Goal: Entertainment & Leisure: Browse casually

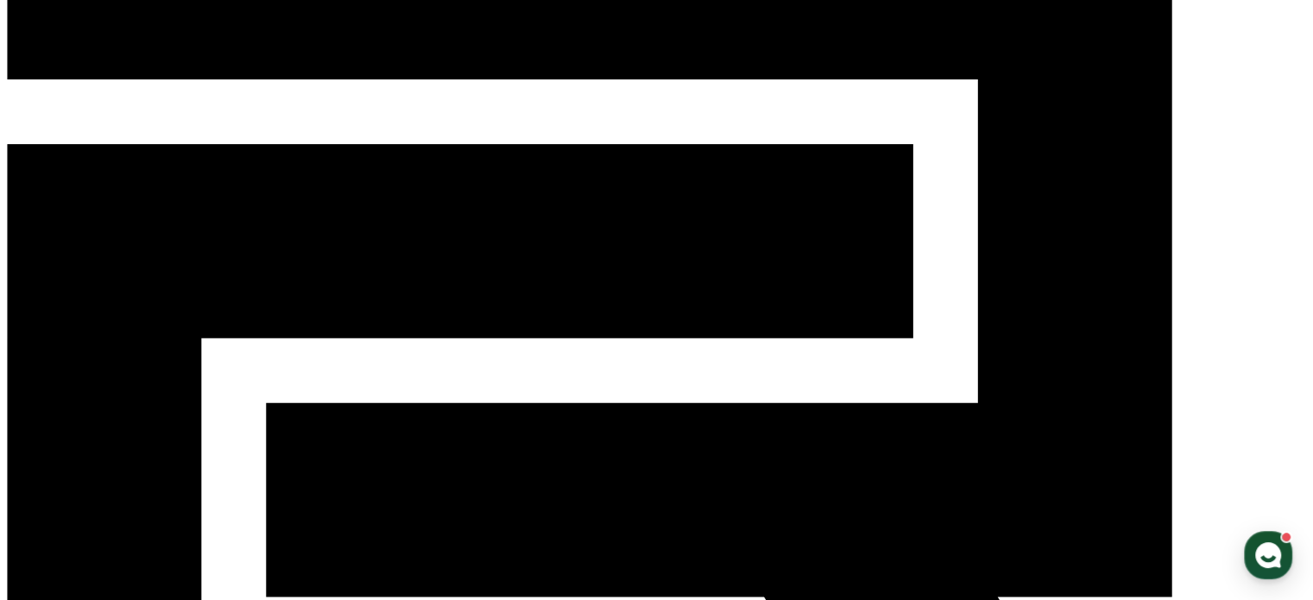
scroll to position [173, 0]
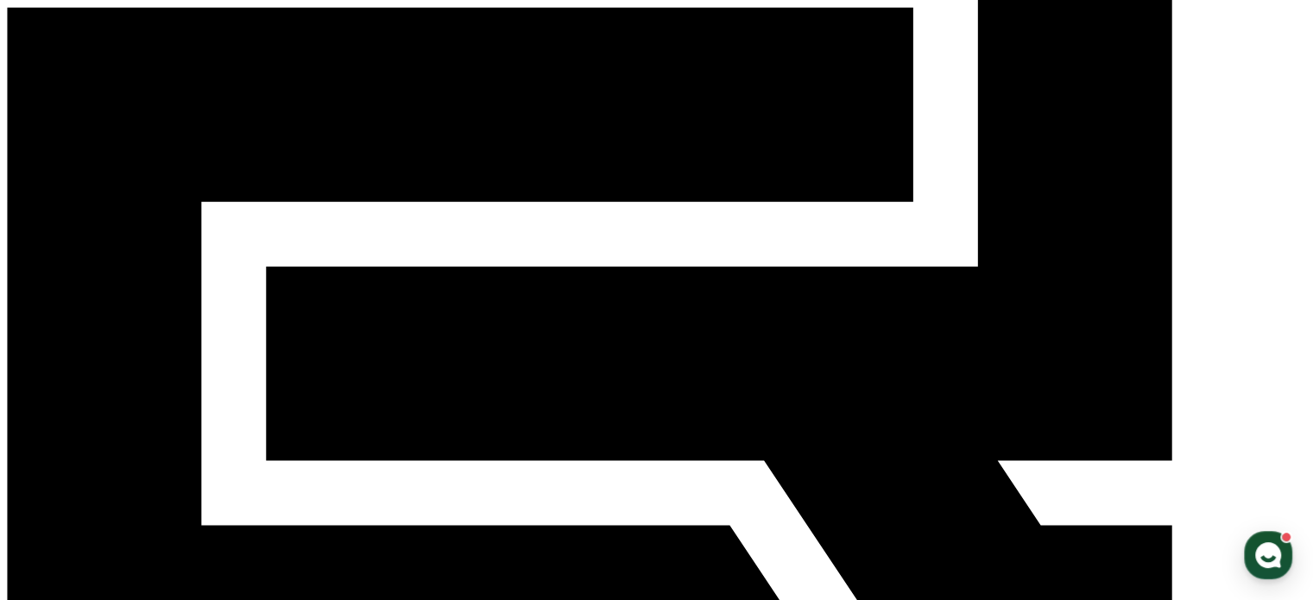
scroll to position [259, 0]
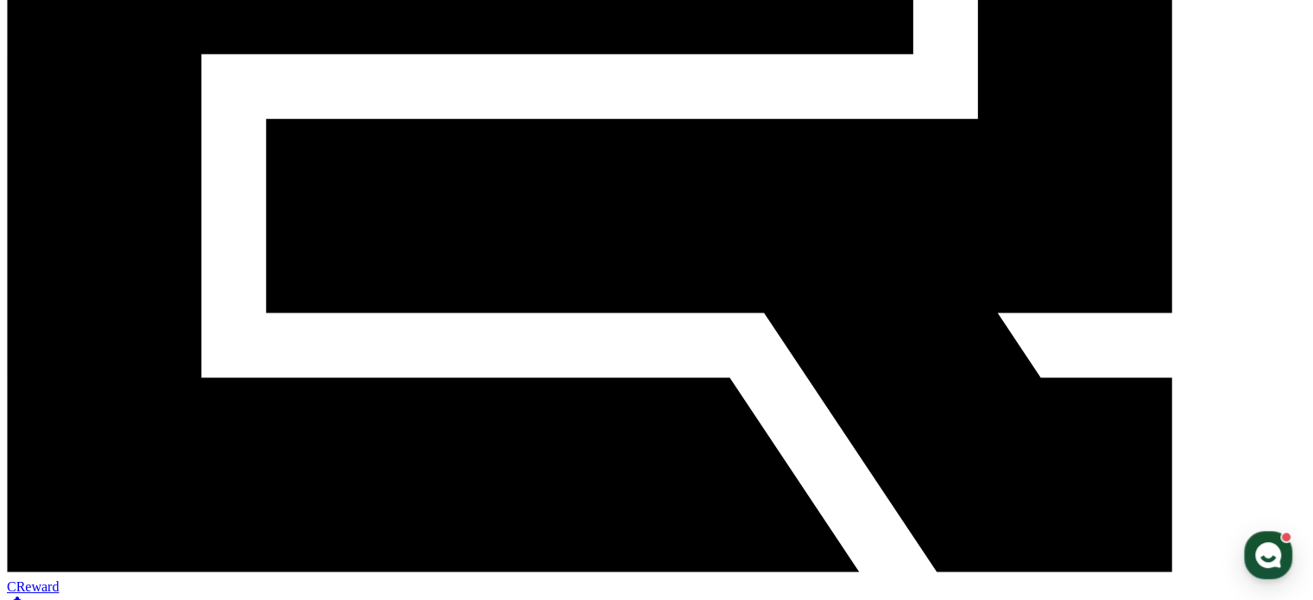
scroll to position [432, 0]
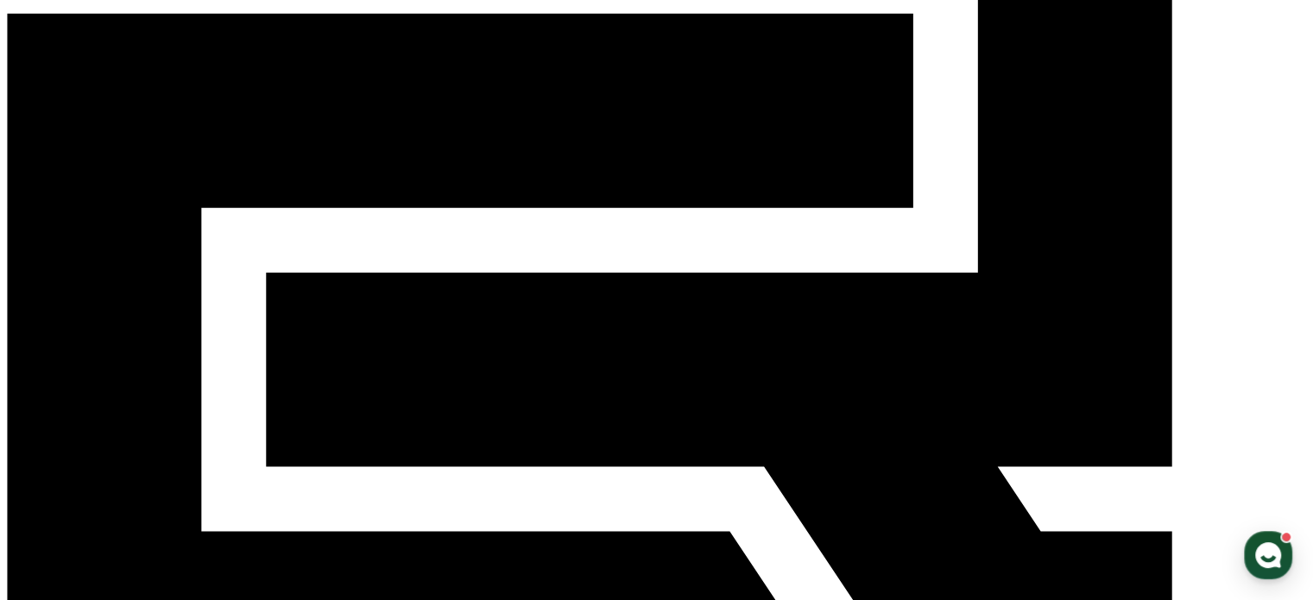
scroll to position [432, 0]
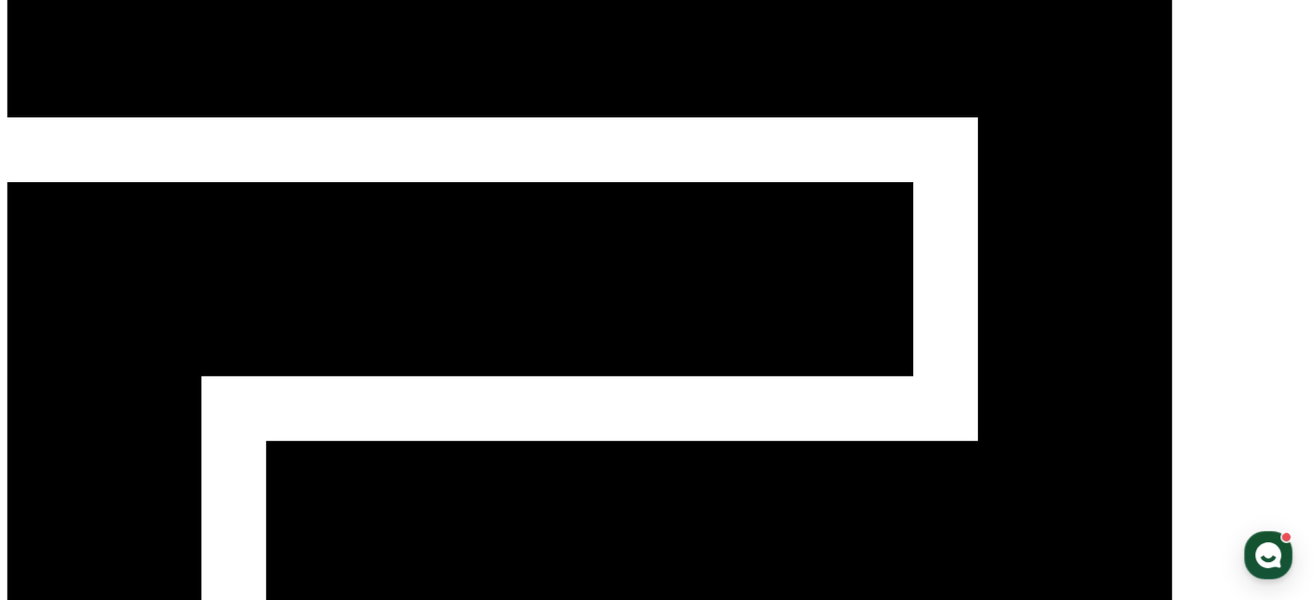
scroll to position [86, 0]
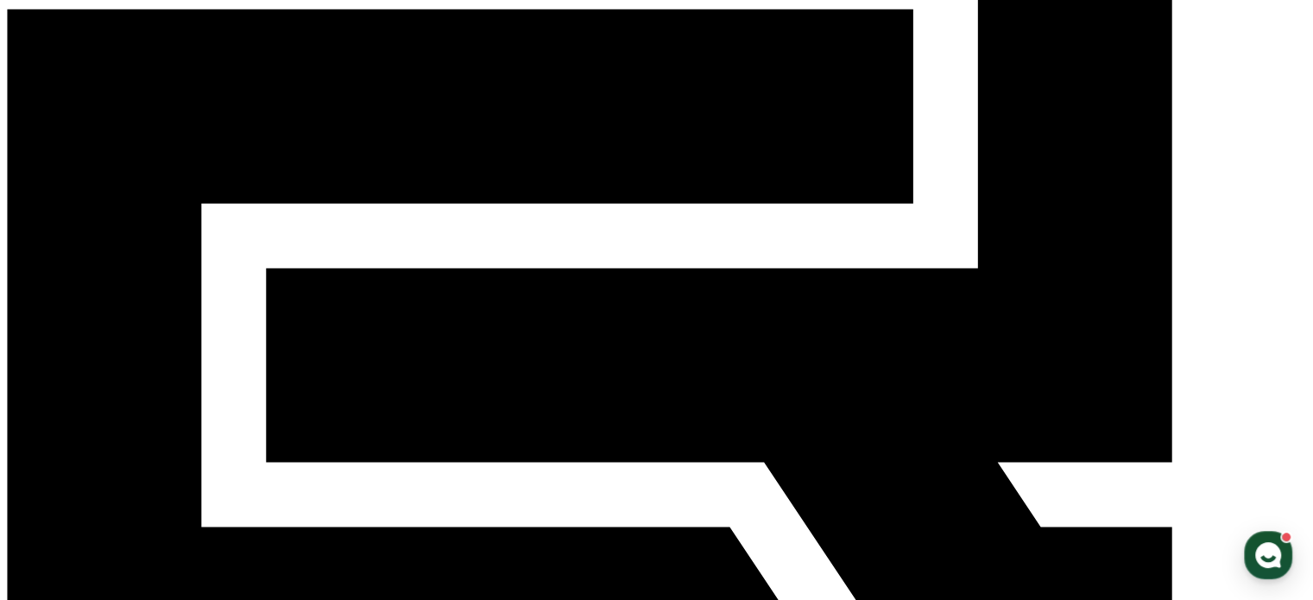
scroll to position [259, 0]
